Goal: Transaction & Acquisition: Register for event/course

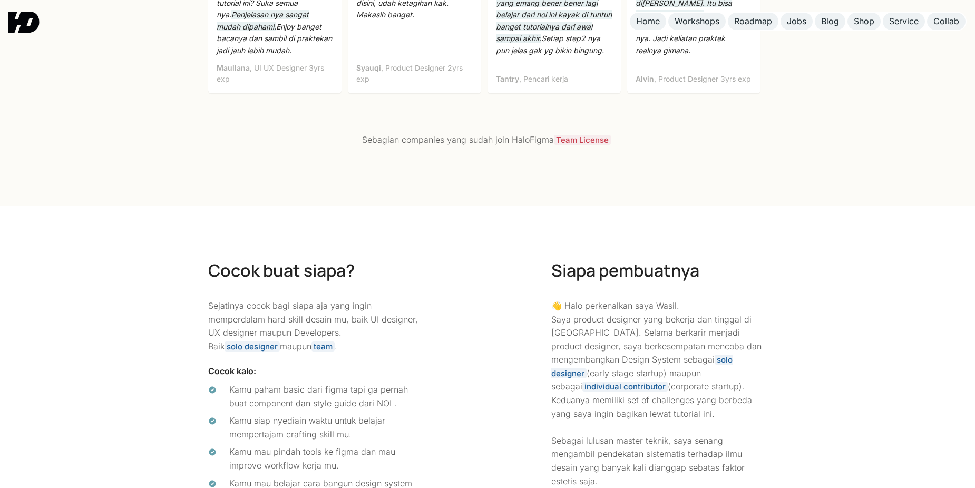
scroll to position [4074, 0]
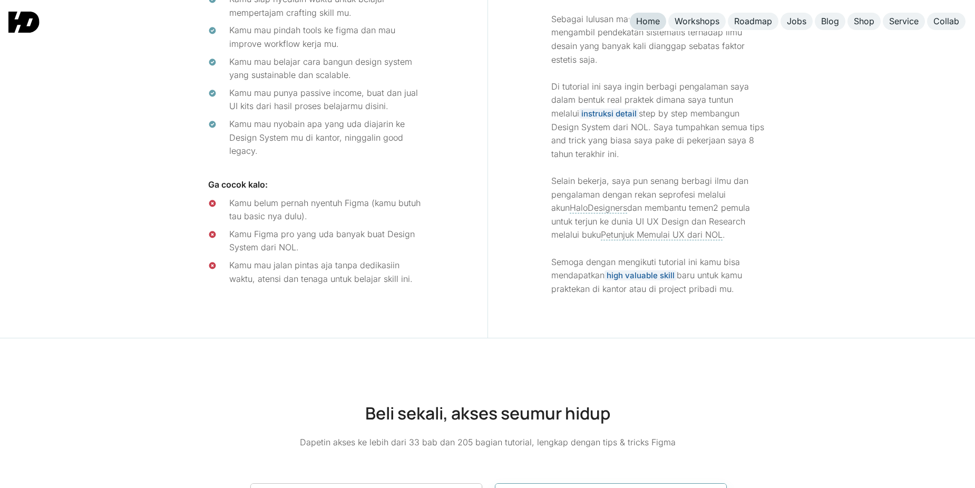
click at [656, 26] on div "Home" at bounding box center [648, 21] width 24 height 11
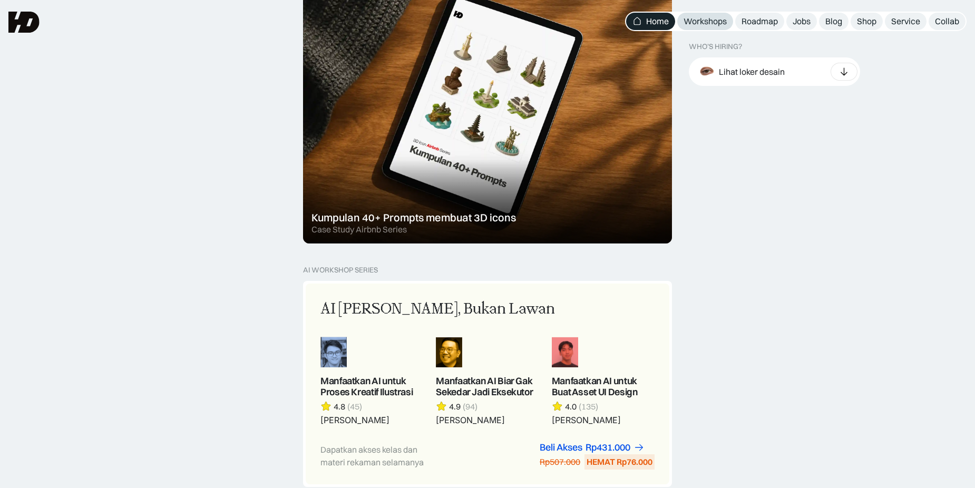
scroll to position [678, 0]
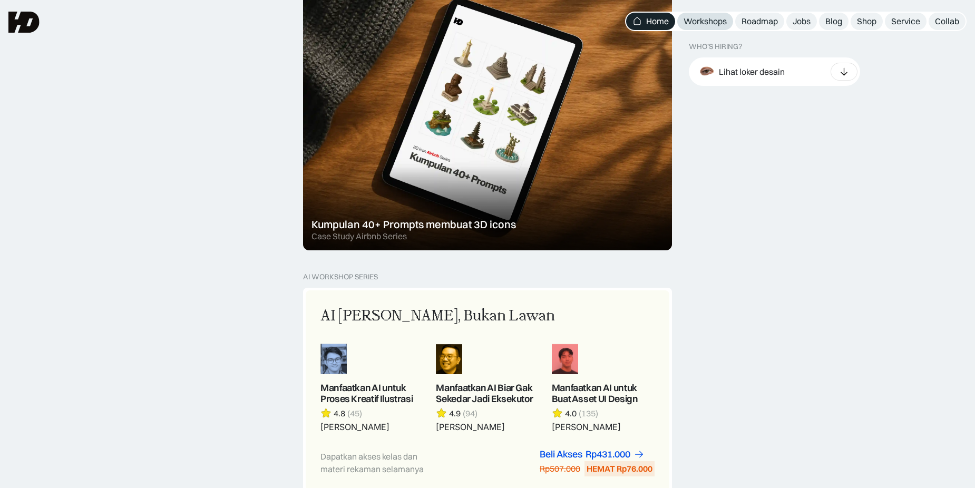
click at [710, 16] on div "Workshops" at bounding box center [704, 21] width 43 height 11
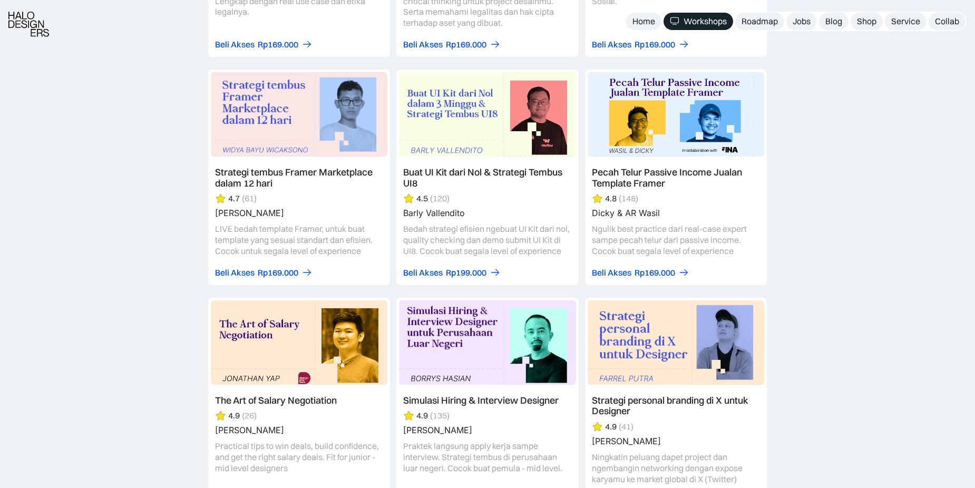
scroll to position [1756, 0]
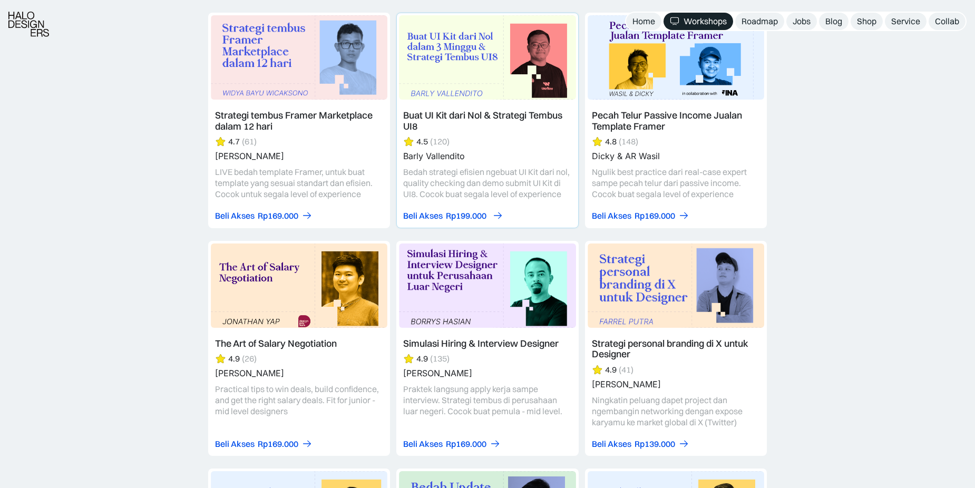
click at [456, 210] on div "Rp199.000" at bounding box center [466, 215] width 41 height 11
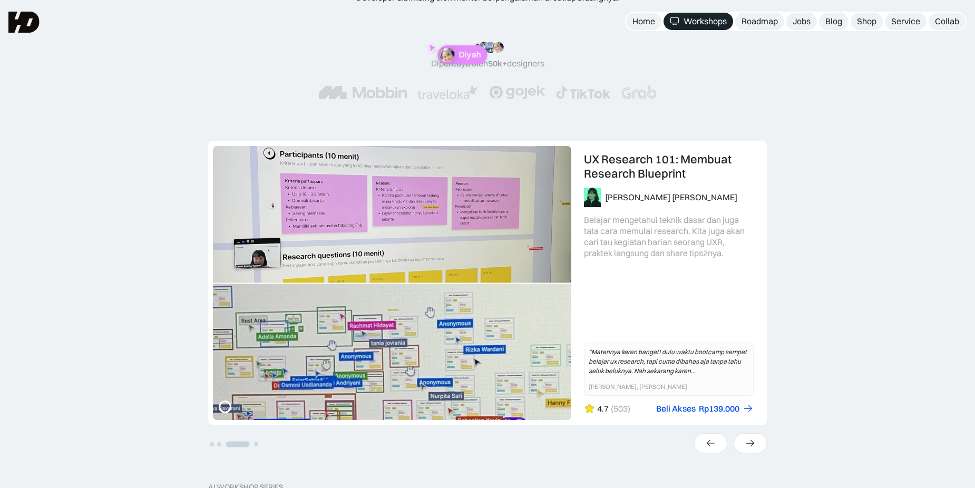
scroll to position [0, 0]
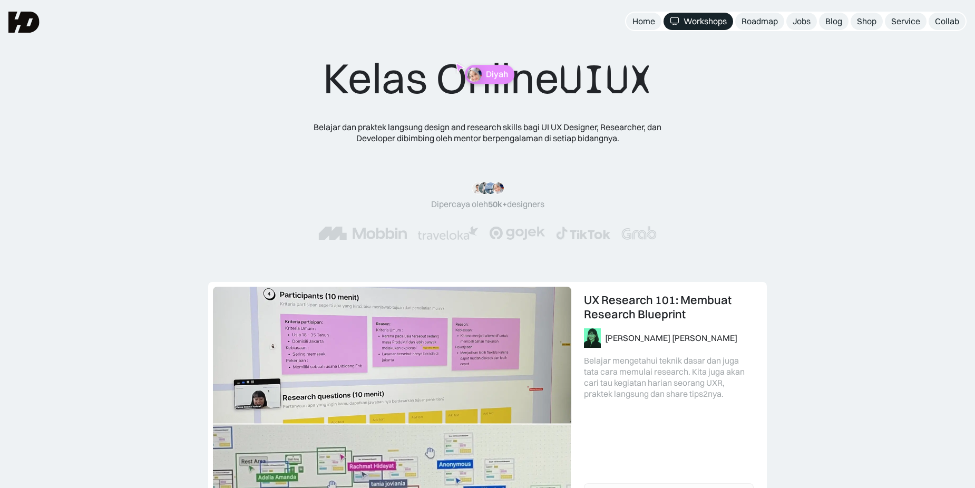
click at [25, 28] on img at bounding box center [23, 22] width 31 height 21
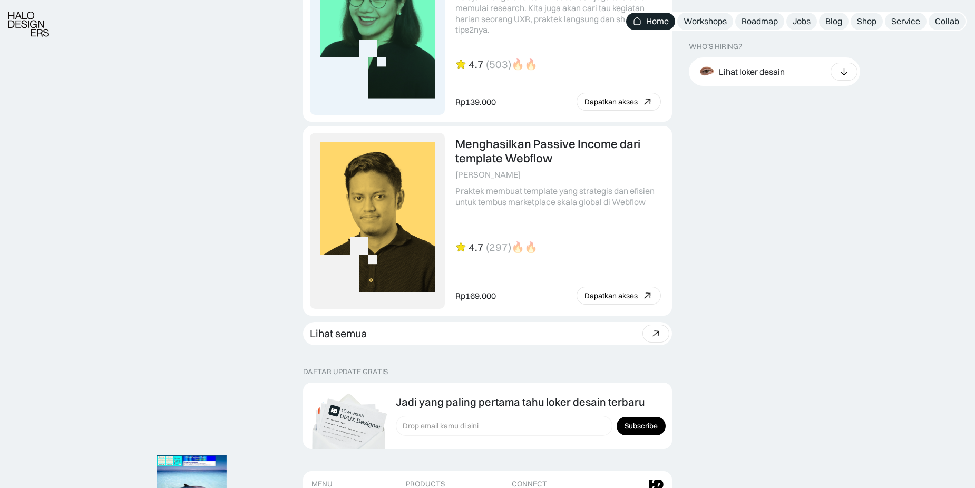
scroll to position [2926, 0]
